Goal: Find specific page/section: Find specific page/section

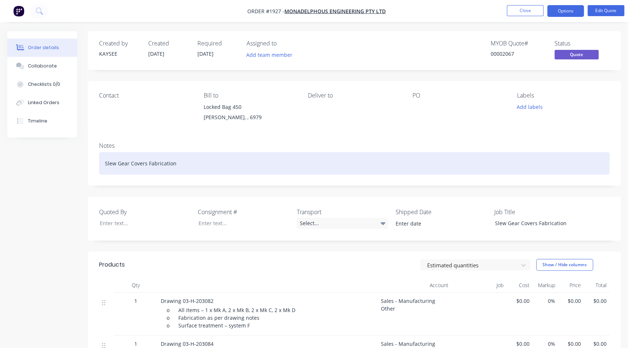
click at [541, 172] on div "Slew Gear Covers Fabrication" at bounding box center [354, 163] width 511 height 22
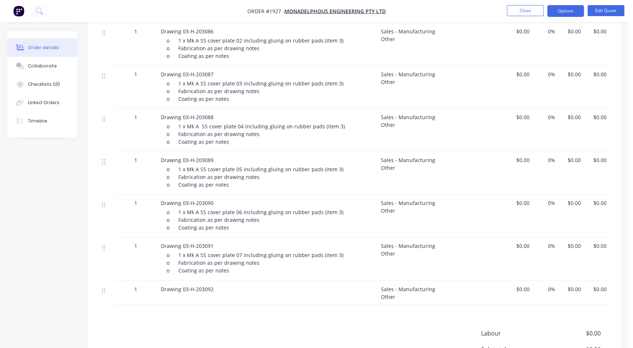
scroll to position [488, 0]
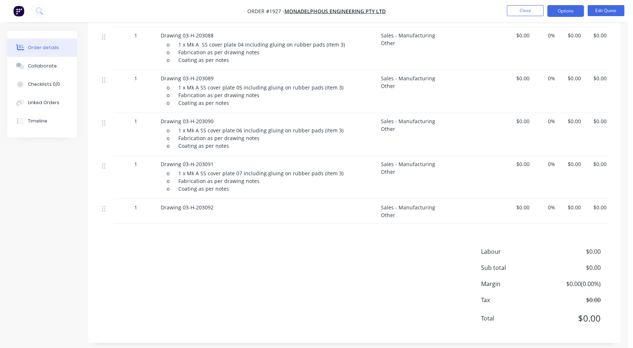
click at [237, 247] on div "Labour $0.00 Sub total $0.00 Margin $0.00 ( 0.00 %) Tax $0.00 Total $0.00" at bounding box center [354, 289] width 511 height 85
click at [232, 231] on div "Products Estimated quantities Show / Hide columns Qty Account Job Cost Markup P…" at bounding box center [354, 54] width 533 height 580
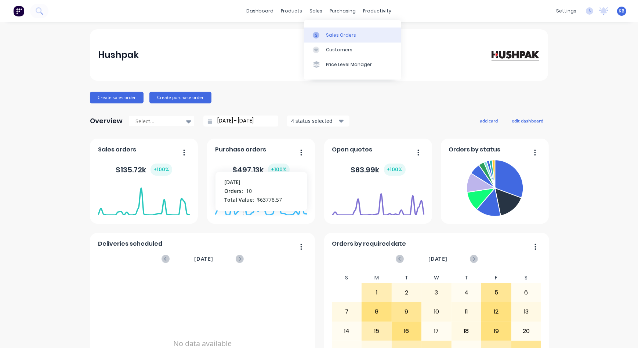
click at [323, 29] on link "Sales Orders" at bounding box center [352, 35] width 97 height 15
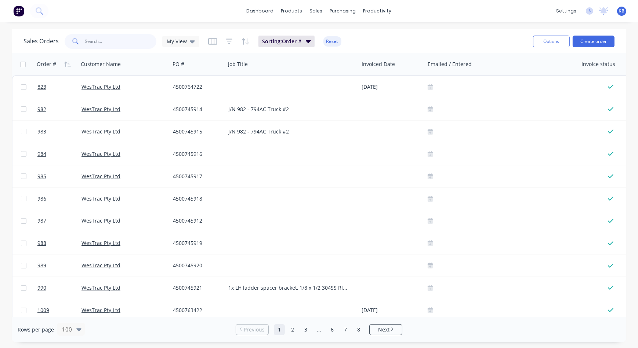
click at [106, 41] on input "text" at bounding box center [121, 41] width 72 height 15
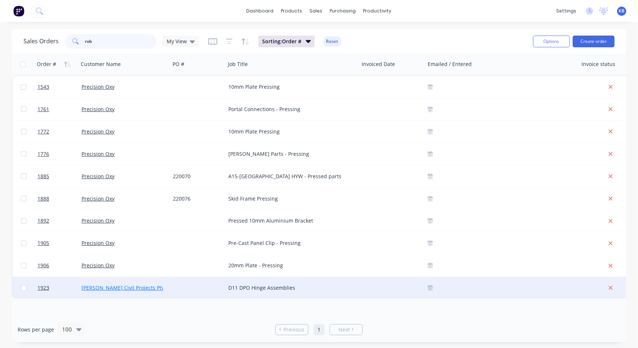
type input "rob"
click at [111, 290] on link "Robson Civil Projects Pty Ltd" at bounding box center [127, 287] width 92 height 7
